Goal: Information Seeking & Learning: Learn about a topic

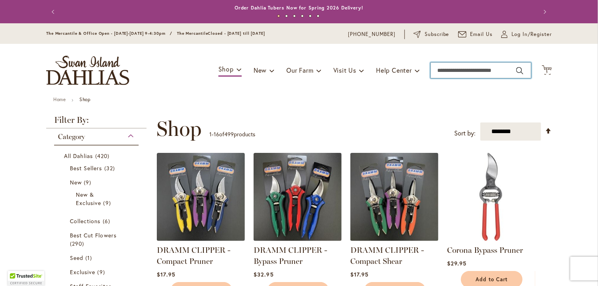
click at [446, 68] on input "Search" at bounding box center [481, 70] width 101 height 16
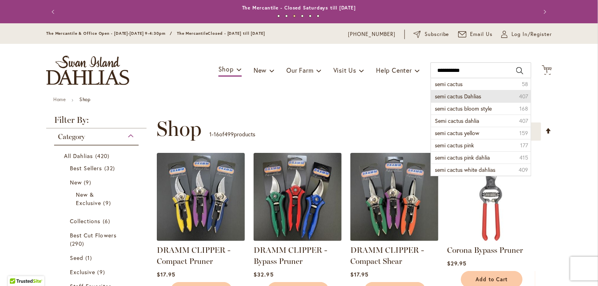
click at [438, 94] on span "semi cactus Dahlias" at bounding box center [458, 96] width 46 height 8
type input "**********"
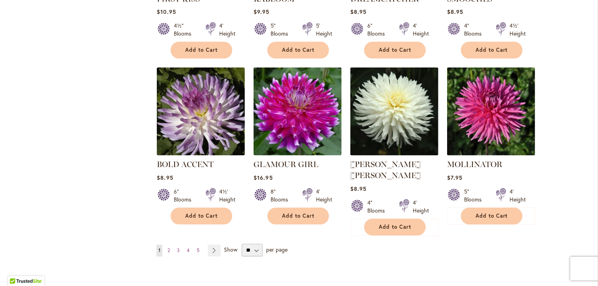
scroll to position [740, 0]
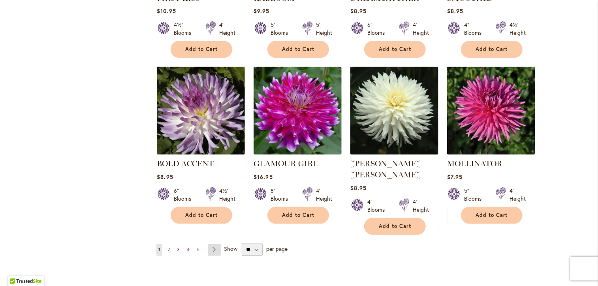
click at [215, 244] on link "Page Next" at bounding box center [214, 250] width 13 height 12
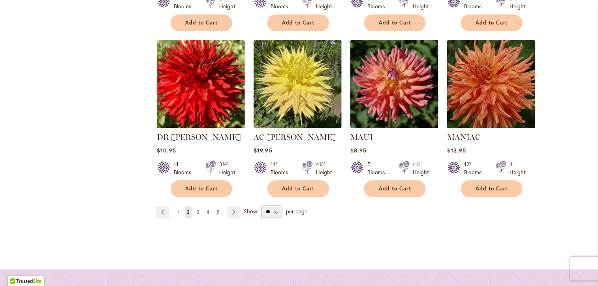
scroll to position [756, 0]
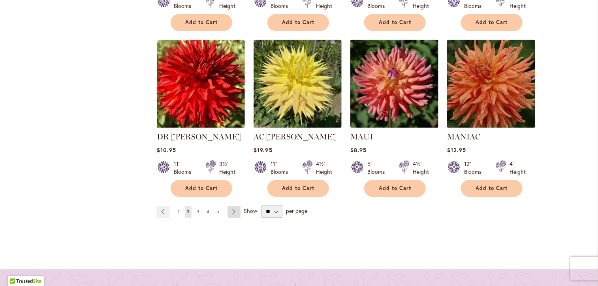
click at [232, 207] on link "Page Next" at bounding box center [234, 212] width 13 height 12
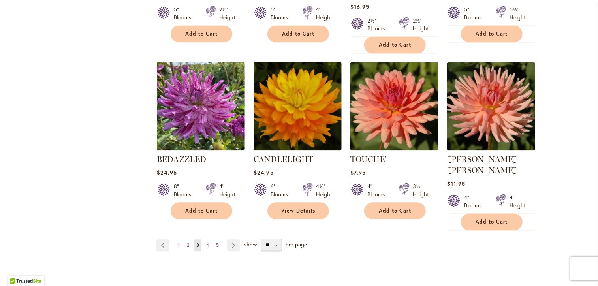
scroll to position [771, 0]
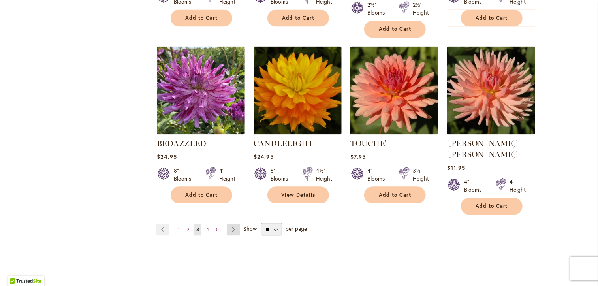
click at [229, 224] on link "Page Next" at bounding box center [233, 230] width 13 height 12
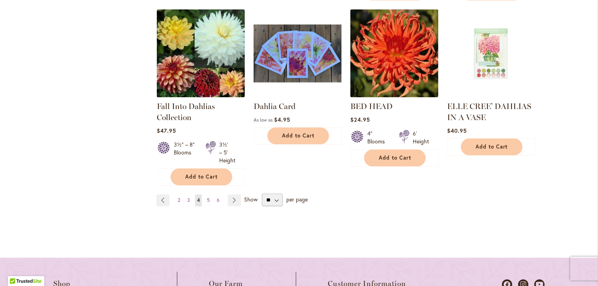
scroll to position [787, 0]
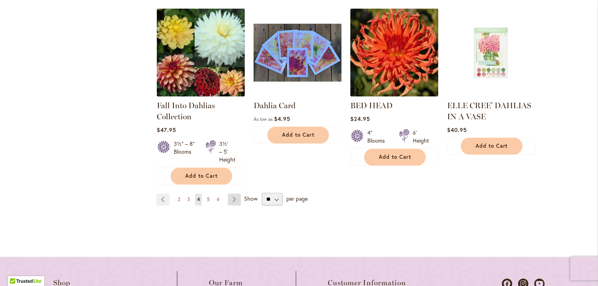
click at [233, 196] on link "Page Next" at bounding box center [234, 200] width 13 height 12
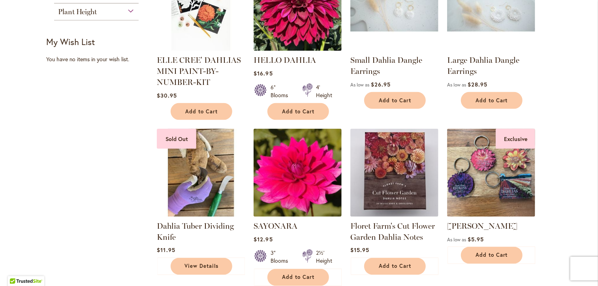
scroll to position [751, 0]
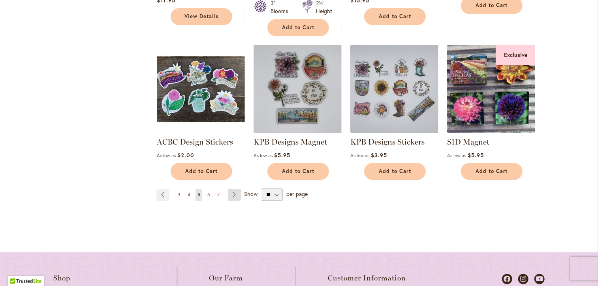
click at [231, 189] on link "Page Next" at bounding box center [234, 195] width 13 height 12
